Goal: Task Accomplishment & Management: Manage account settings

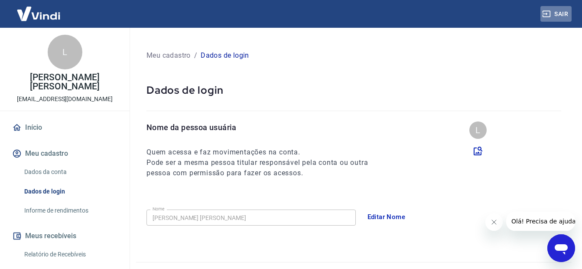
click at [560, 10] on button "Sair" at bounding box center [556, 14] width 31 height 16
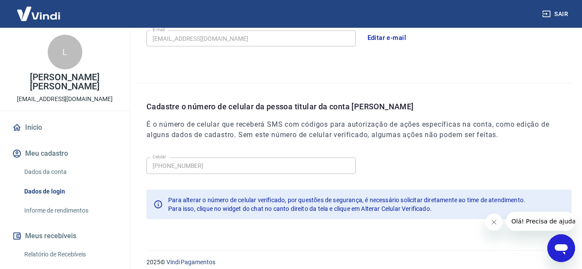
scroll to position [287, 0]
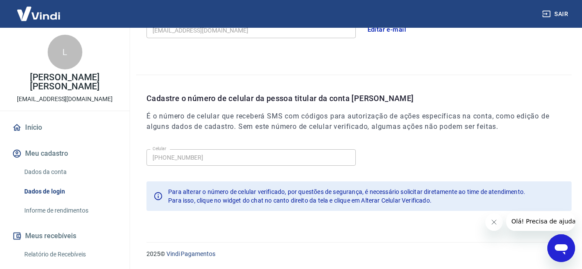
scroll to position [130, 0]
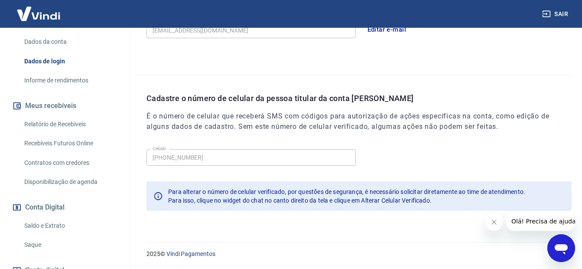
click at [55, 145] on link "Recebíveis Futuros Online" at bounding box center [70, 143] width 98 height 18
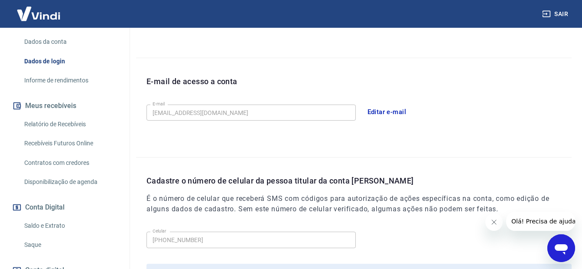
scroll to position [113, 0]
